Goal: Task Accomplishment & Management: Use online tool/utility

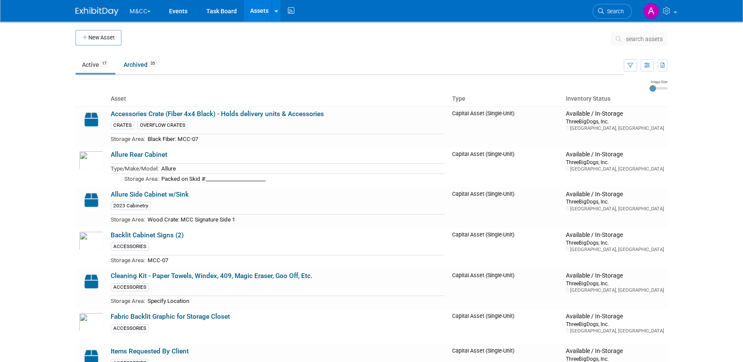
click at [147, 7] on button "M&CC" at bounding box center [145, 9] width 33 height 19
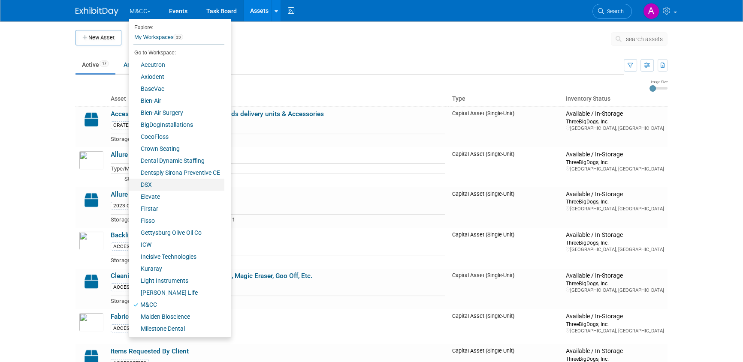
click at [150, 185] on link "DSX" at bounding box center [176, 185] width 95 height 12
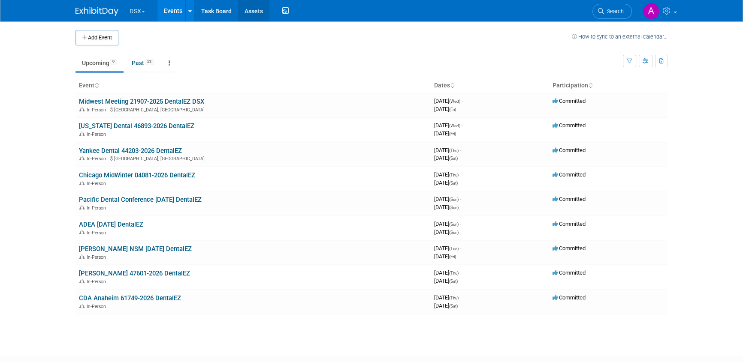
click at [255, 11] on link "Assets" at bounding box center [253, 10] width 31 height 21
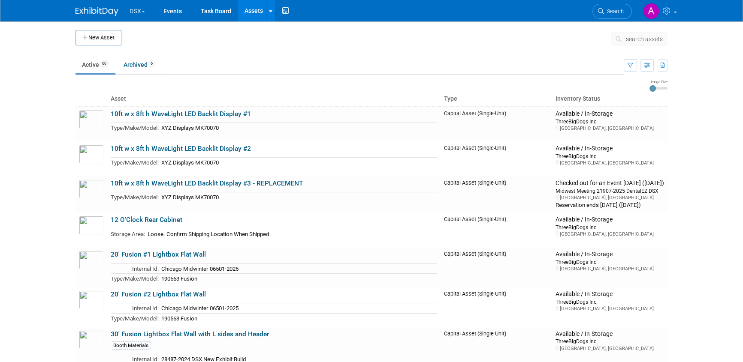
click at [644, 39] on span "search assets" at bounding box center [644, 39] width 37 height 7
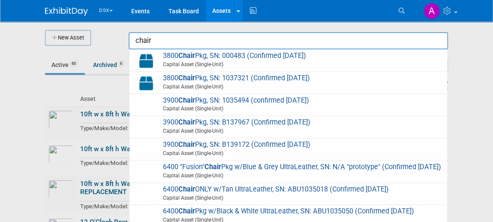
type input "chair"
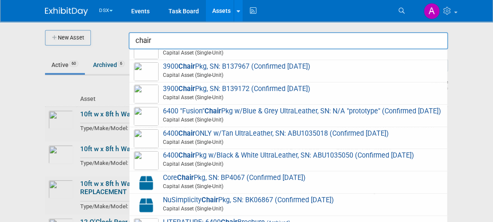
scroll to position [63, 0]
drag, startPoint x: 487, startPoint y: 4, endPoint x: 324, endPoint y: 26, distance: 164.5
click at [247, 29] on div at bounding box center [247, 111] width 0 height 222
